Goal: Information Seeking & Learning: Check status

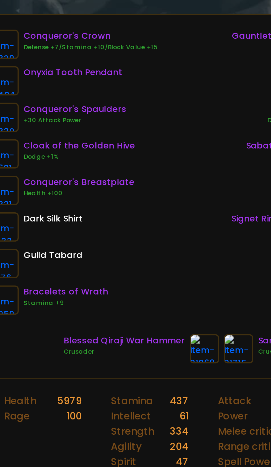
scroll to position [0, 40]
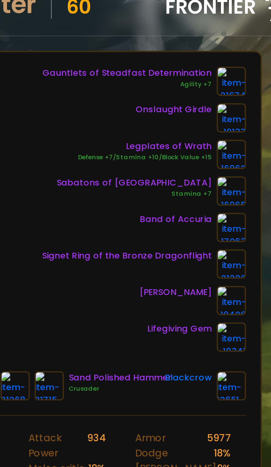
click at [195, 109] on img at bounding box center [193, 111] width 13 height 13
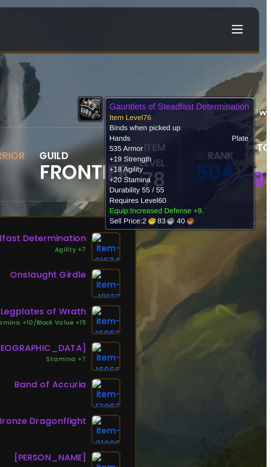
scroll to position [0, 32]
click at [237, 143] on div "Scan character 5 hours ago Doomhowl Ahmpyblaster Human Warrior 60 guild Frontie…" at bounding box center [135, 228] width 271 height 457
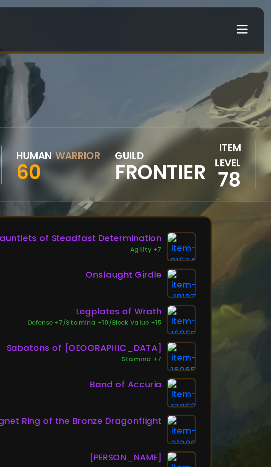
scroll to position [0, 0]
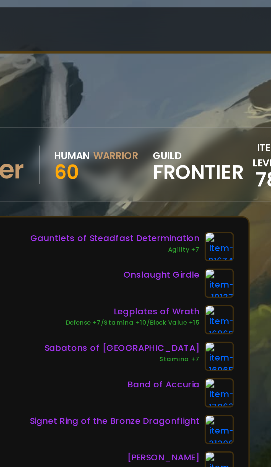
click at [234, 128] on img at bounding box center [230, 128] width 13 height 13
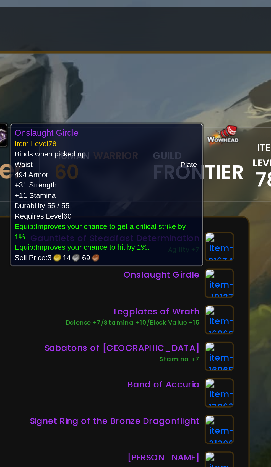
click at [153, 165] on div "Sabatons of Wrath Stamina +7" at bounding box center [190, 161] width 93 height 13
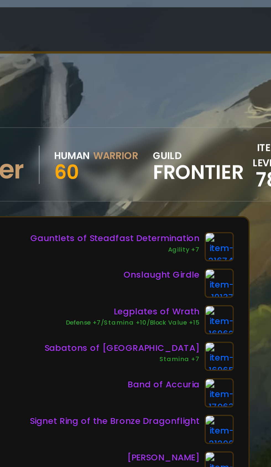
click at [233, 129] on img at bounding box center [230, 128] width 13 height 13
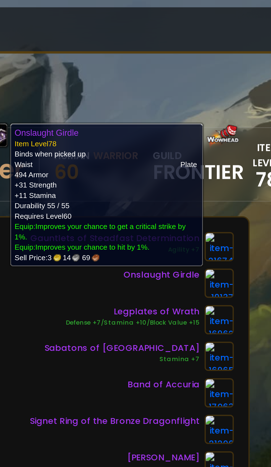
click at [154, 160] on div "Sabatons of Wrath Stamina +7" at bounding box center [190, 161] width 93 height 13
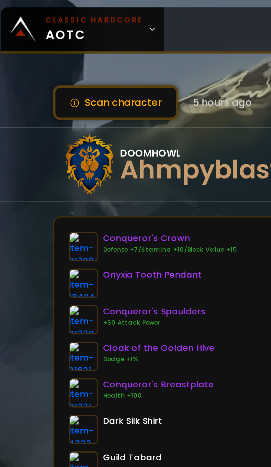
click at [70, 13] on icon at bounding box center [72, 13] width 4 height 4
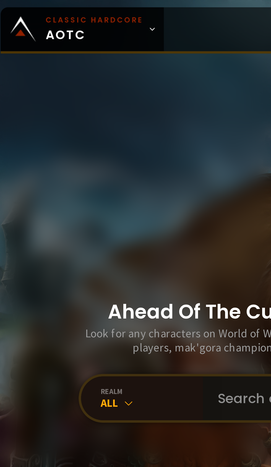
click at [114, 191] on input "text" at bounding box center [162, 181] width 126 height 20
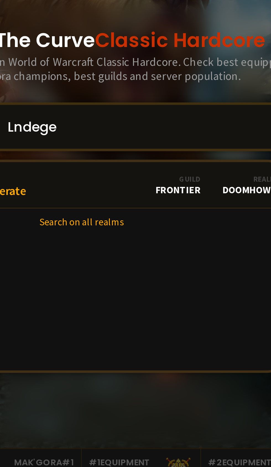
type input "Lndege"
click at [113, 218] on link "Level 60 Lndegenerate Guild Frontier Realm Doomhowl" at bounding box center [135, 207] width 189 height 21
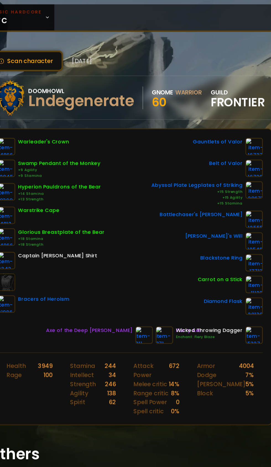
click at [64, 14] on span "Classic Hardcore AOTC" at bounding box center [46, 13] width 44 height 13
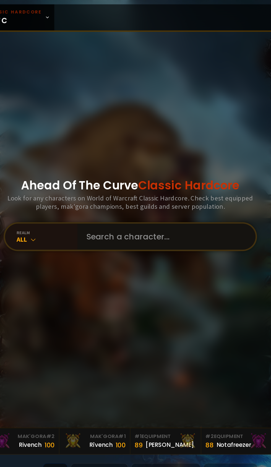
click at [152, 191] on input "text" at bounding box center [162, 181] width 126 height 20
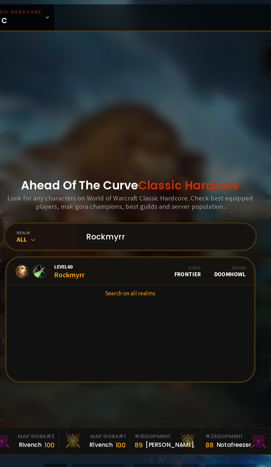
type input "Rockmyrr"
click at [100, 213] on div "Level 60 Rockmyrr" at bounding box center [88, 207] width 23 height 12
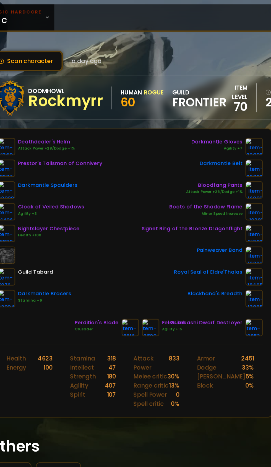
click at [70, 13] on icon at bounding box center [72, 13] width 4 height 4
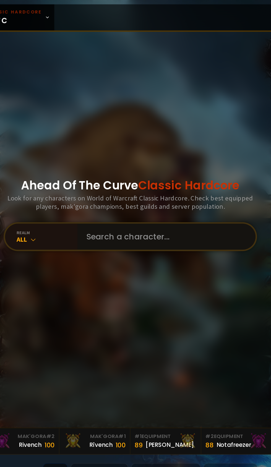
click at [152, 191] on input "text" at bounding box center [162, 181] width 126 height 20
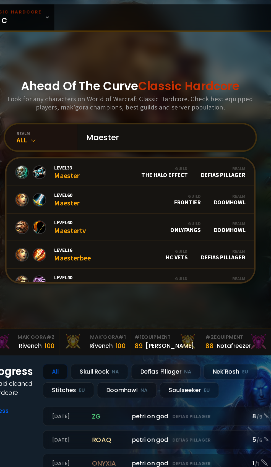
scroll to position [78, 0]
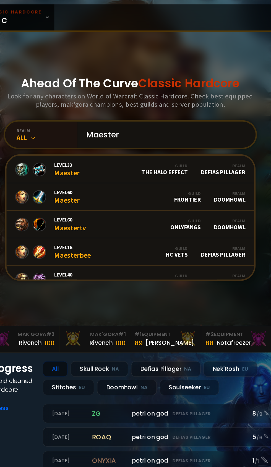
type input "Maester"
click at [120, 161] on link "Level 60 Maester Guild Frontier Realm Doomhowl" at bounding box center [135, 150] width 189 height 21
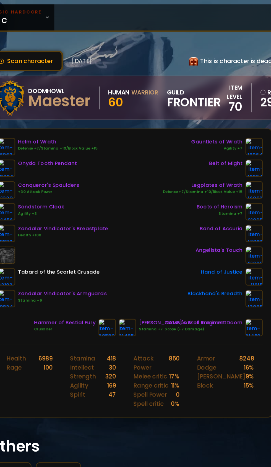
click at [63, 12] on span "Classic Hardcore AOTC" at bounding box center [46, 13] width 44 height 13
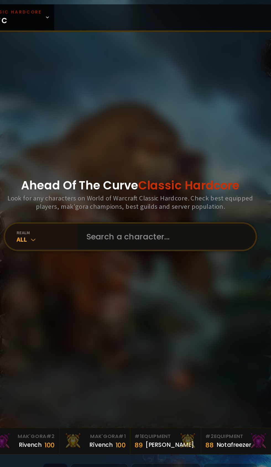
click at [151, 191] on input "text" at bounding box center [162, 181] width 126 height 20
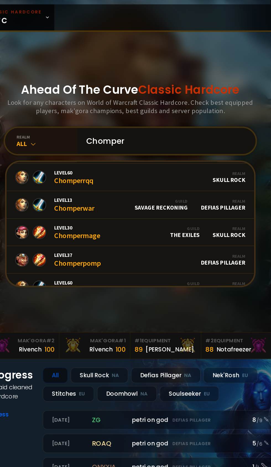
scroll to position [104, 0]
type input "Chomper"
click at [182, 167] on link "Level 13 Chomperwar Guild Savage Reckoning Realm Defias Pillager" at bounding box center [135, 156] width 189 height 21
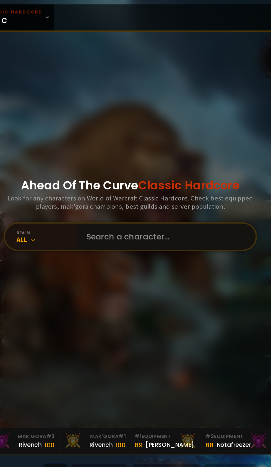
click at [159, 191] on input "text" at bounding box center [162, 181] width 126 height 20
type input "C"
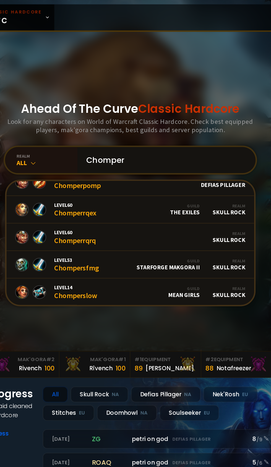
scroll to position [212, 0]
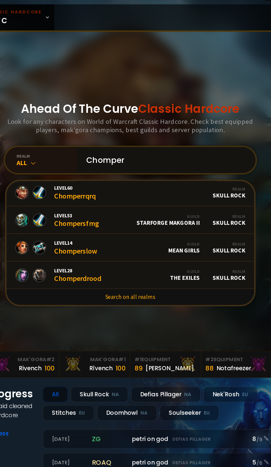
type input "Chomper"
click at [67, 128] on div "All" at bounding box center [72, 124] width 46 height 6
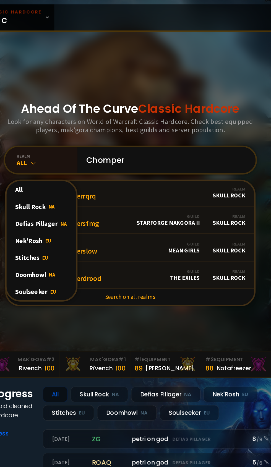
click at [67, 216] on div "Doomhowl NA" at bounding box center [67, 209] width 53 height 13
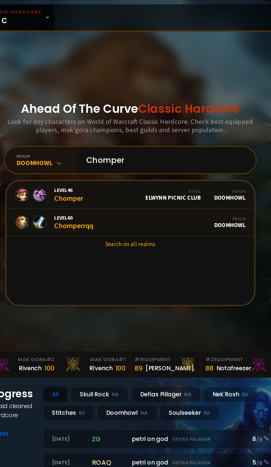
scroll to position [0, 0]
click at [106, 176] on div "Level 60 Chomperrqq" at bounding box center [92, 170] width 30 height 12
